Goal: Information Seeking & Learning: Learn about a topic

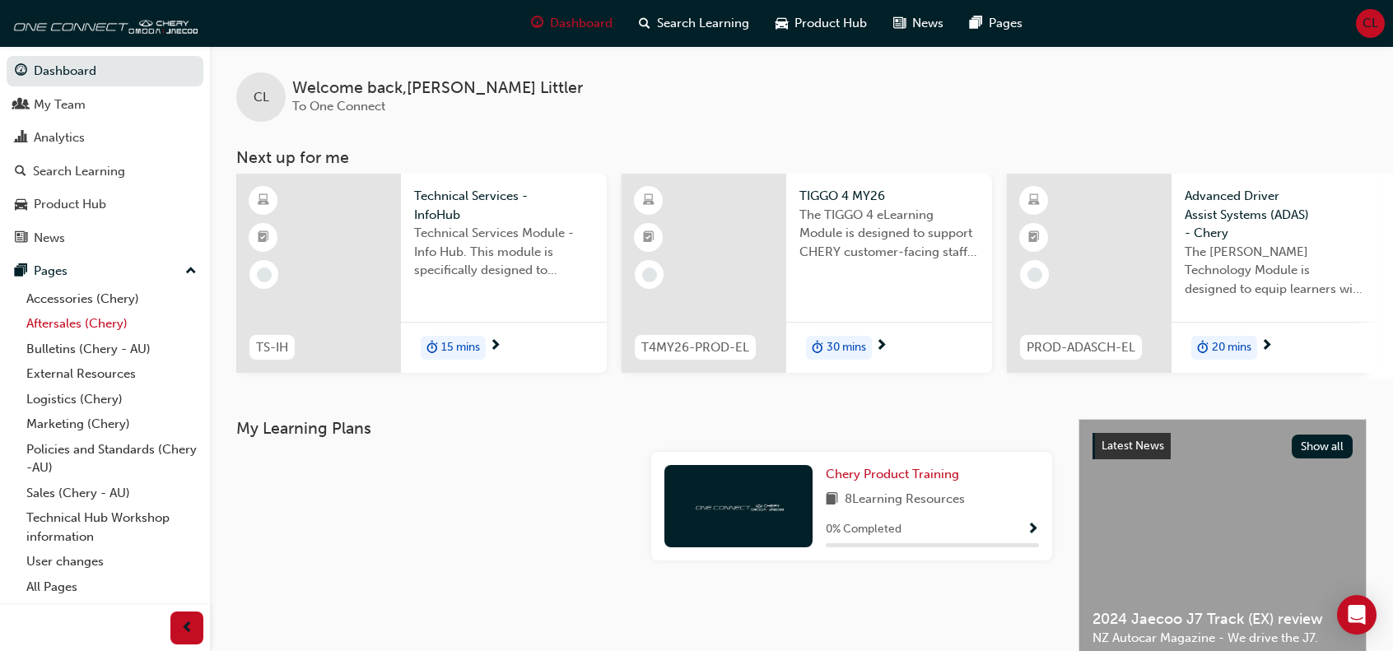
click at [49, 319] on link "Aftersales (Chery)" at bounding box center [112, 324] width 184 height 26
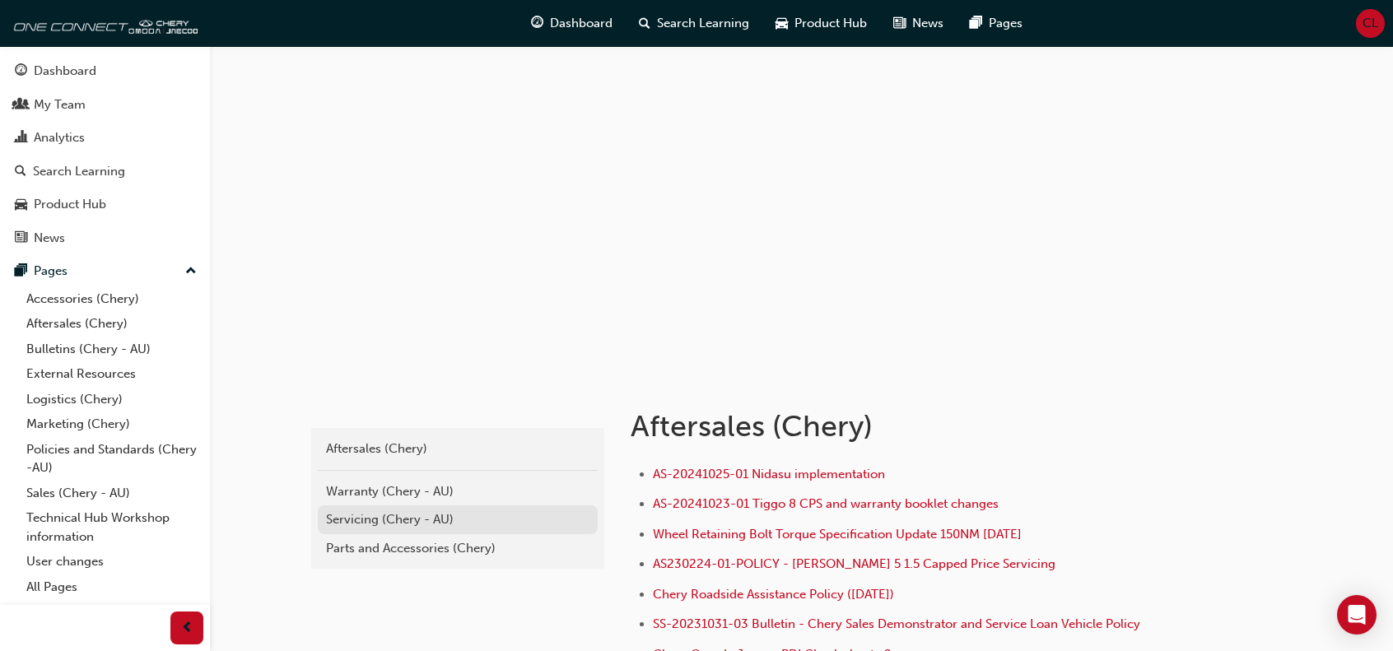
click at [362, 516] on div "Servicing (Chery - AU)" at bounding box center [457, 519] width 263 height 19
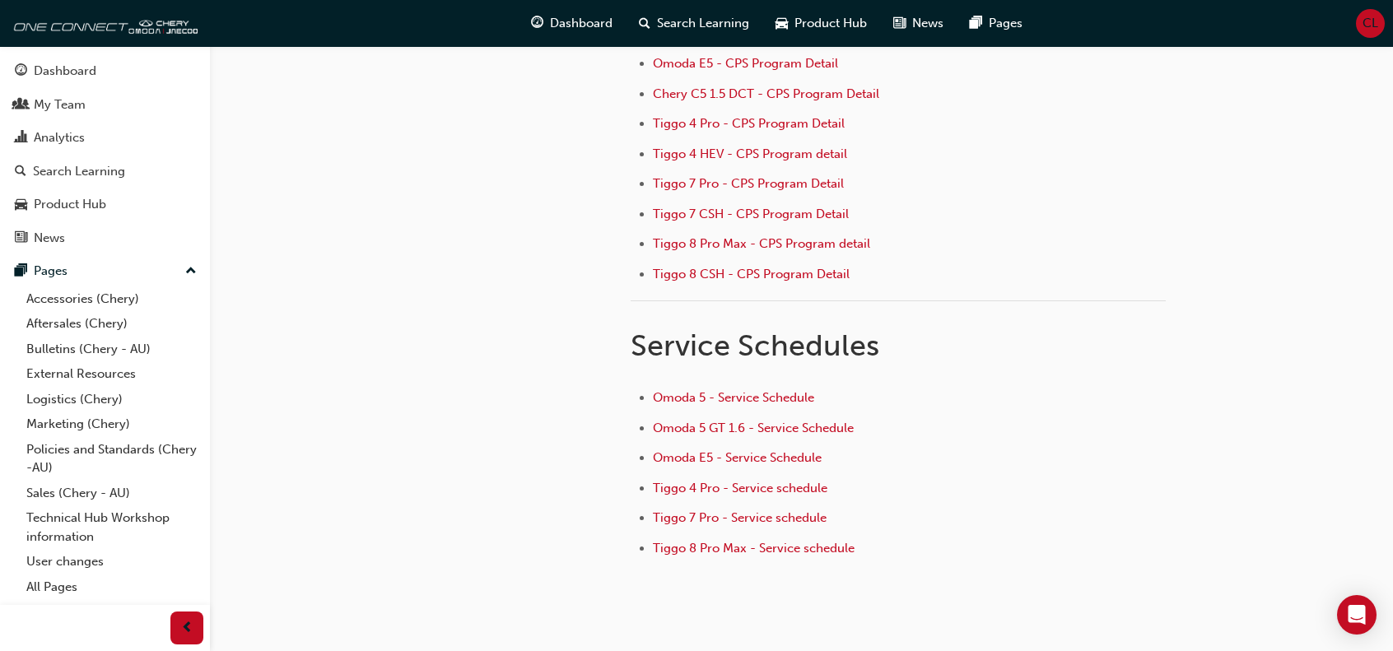
scroll to position [348, 0]
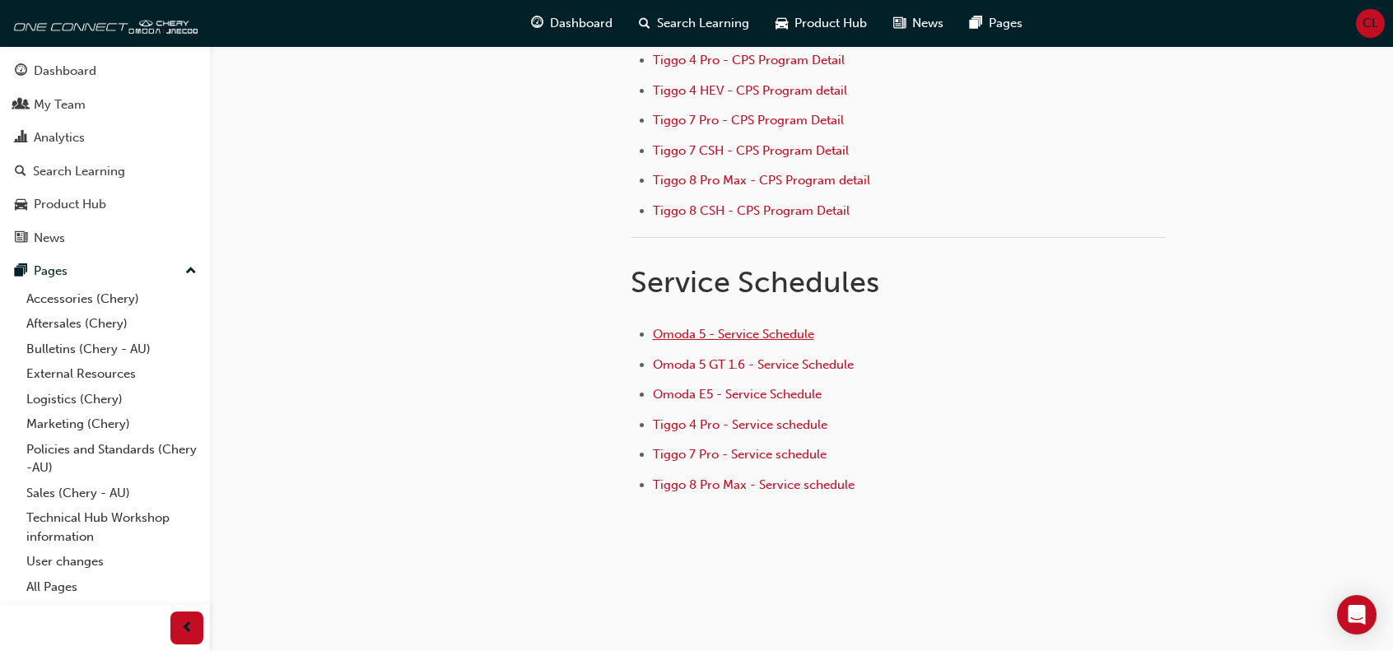
click at [724, 327] on span "Omoda 5 - Service Schedule" at bounding box center [733, 334] width 161 height 15
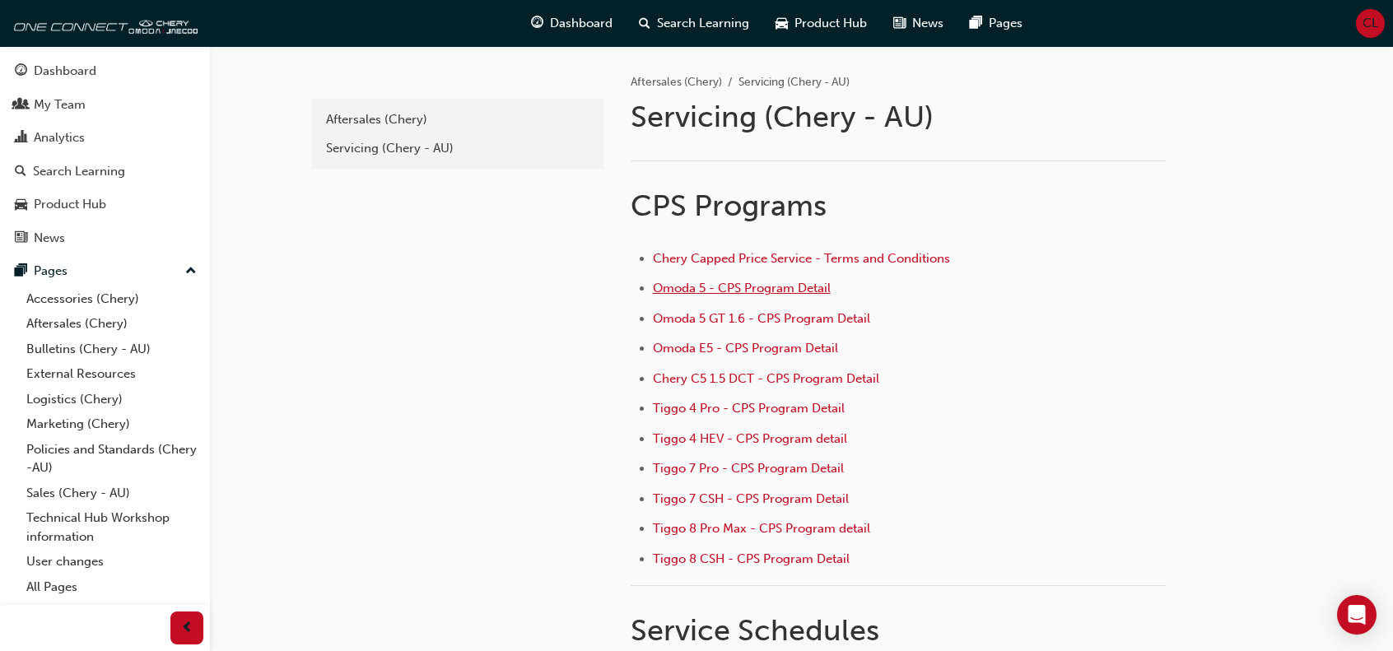
click at [743, 288] on span "Omoda 5 - CPS Program Detail" at bounding box center [742, 288] width 178 height 15
drag, startPoint x: 958, startPoint y: 259, endPoint x: 645, endPoint y: 251, distance: 312.1
click at [645, 251] on ul "Chery Capped Price Service - Terms and Conditions Omoda 5 - CPS Program Detail …" at bounding box center [898, 411] width 535 height 324
copy link "Chery Capped Price Service - Terms and Conditions"
click at [734, 261] on span "Chery Capped Price Service - Terms and Conditions" at bounding box center [801, 258] width 297 height 15
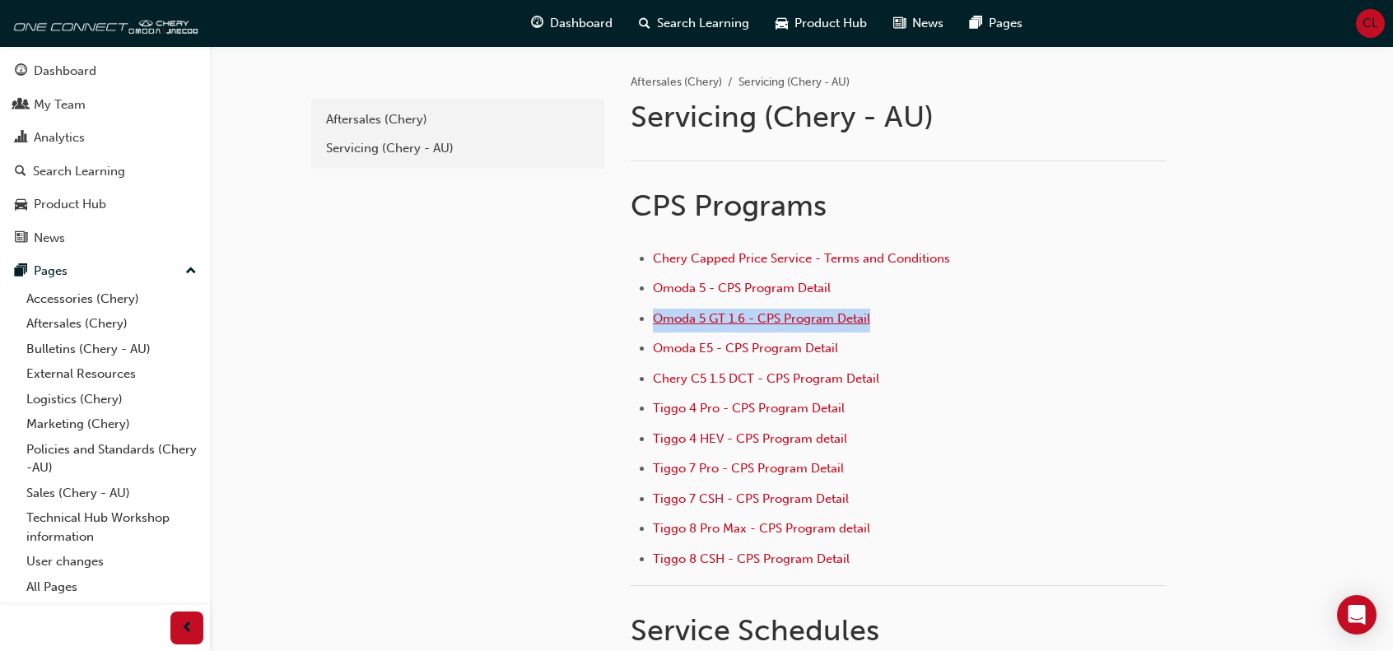
drag, startPoint x: 876, startPoint y: 315, endPoint x: 655, endPoint y: 321, distance: 220.7
click at [655, 321] on li "Omoda 5 GT 1.6 - CPS Program Detail" at bounding box center [909, 321] width 513 height 24
copy span "Omoda 5 GT 1.6 - CPS Program Detail"
click at [762, 315] on span "Omoda 5 GT 1.6 - CPS Program Detail" at bounding box center [761, 318] width 217 height 15
click at [861, 348] on li "Omoda E5 - CPS Program Detail" at bounding box center [909, 350] width 513 height 24
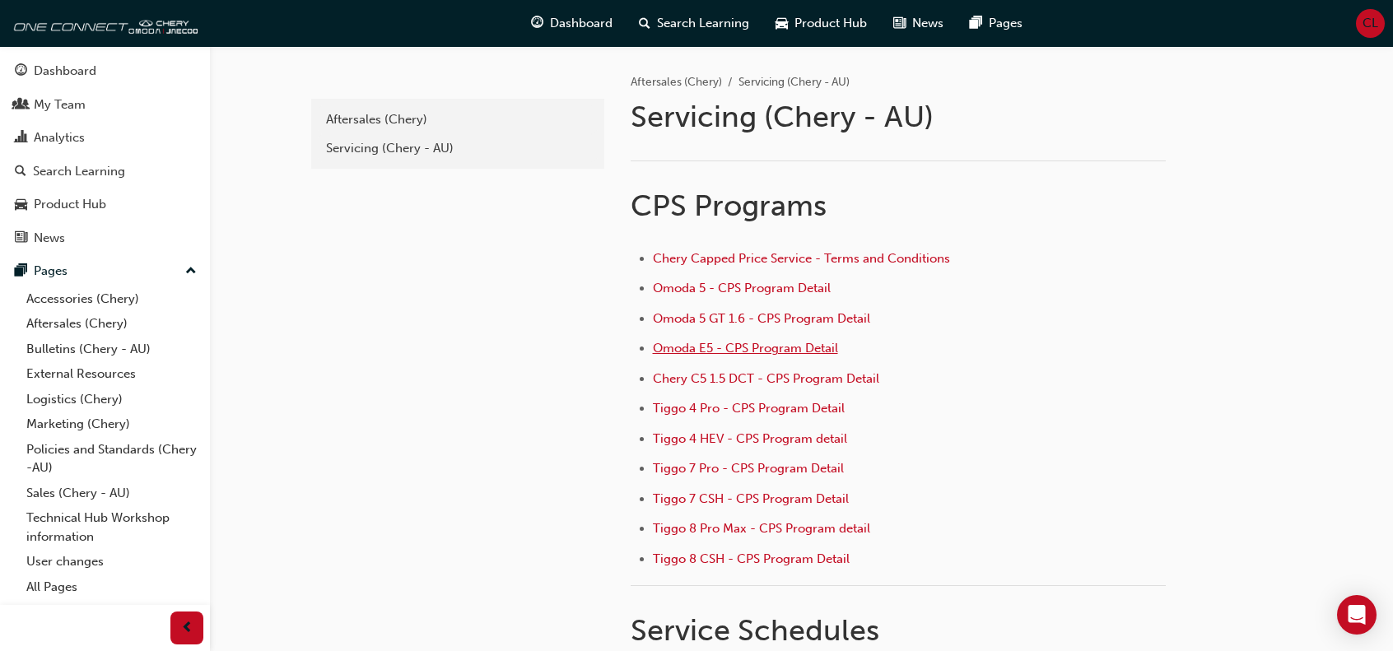
click at [813, 347] on span "Omoda E5 - CPS Program Detail" at bounding box center [745, 348] width 185 height 15
drag, startPoint x: 896, startPoint y: 375, endPoint x: 799, endPoint y: 374, distance: 96.3
click at [799, 374] on li "Chery C5 1.5 DCT - CPS Program Detail" at bounding box center [909, 381] width 513 height 24
click at [705, 365] on ul "Chery Capped Price Service - Terms and Conditions Omoda 5 - CPS Program Detail …" at bounding box center [898, 411] width 535 height 324
click at [710, 372] on span "Chery C5 1.5 DCT - CPS Program Detail" at bounding box center [766, 378] width 226 height 15
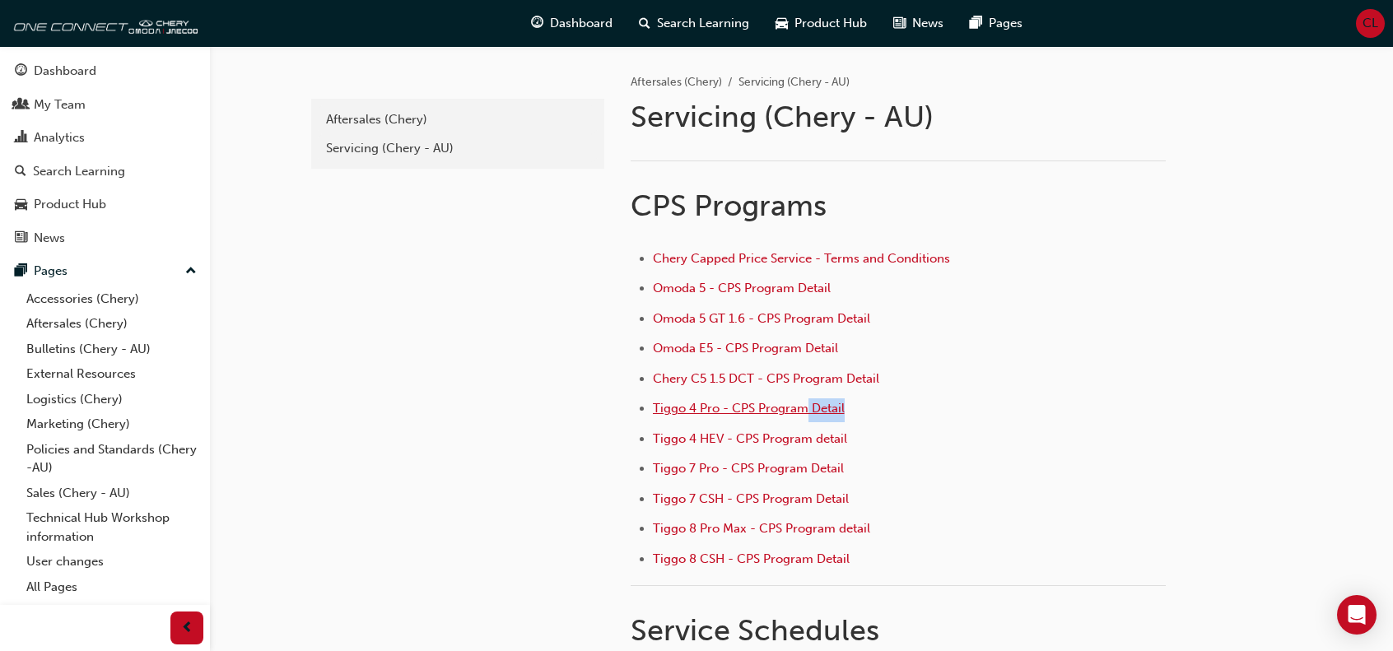
drag, startPoint x: 851, startPoint y: 405, endPoint x: 806, endPoint y: 403, distance: 45.4
click at [806, 403] on li "Tiggo 4 Pro - CPS Program Detail" at bounding box center [909, 410] width 513 height 24
click at [706, 406] on span "Tiggo 4 Pro - CPS Program Detail" at bounding box center [749, 408] width 192 height 15
click at [716, 435] on span "Tiggo 4 HEV - CPS Program detail" at bounding box center [750, 438] width 194 height 15
click at [676, 464] on span "Tiggo 7 Pro - CPS Program Detail" at bounding box center [748, 468] width 191 height 15
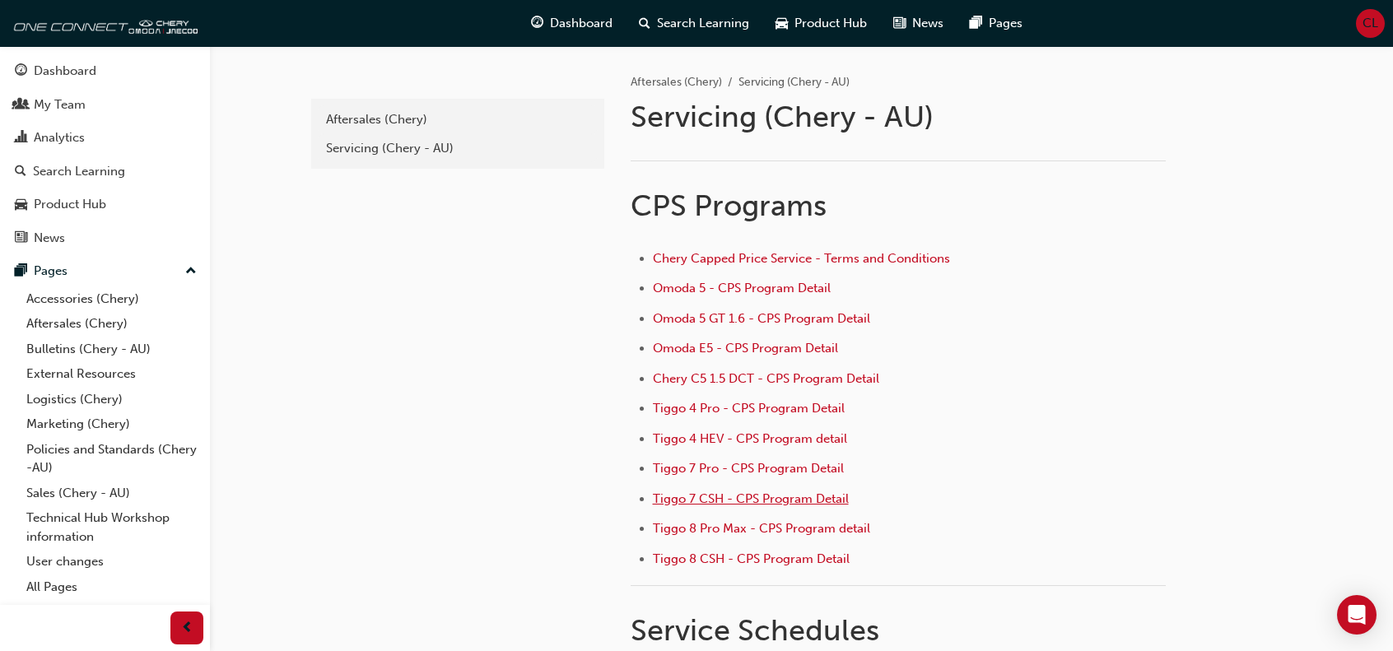
click at [762, 493] on span "Tiggo 7 CSH - CPS Program Detail" at bounding box center [751, 499] width 196 height 15
click at [725, 492] on span "Tiggo 7 CSH - CPS Program Detail" at bounding box center [751, 499] width 196 height 15
click at [706, 527] on span "Tiggo 8 Pro Max - CPS Program detail" at bounding box center [761, 528] width 217 height 15
